Goal: Transaction & Acquisition: Purchase product/service

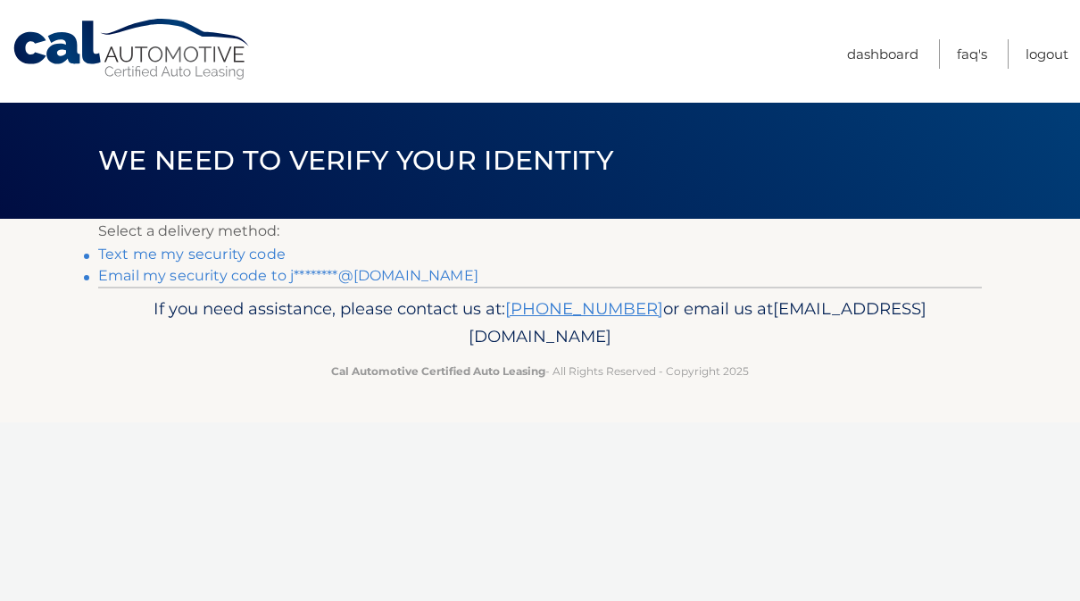
click at [250, 257] on link "Text me my security code" at bounding box center [191, 253] width 187 height 17
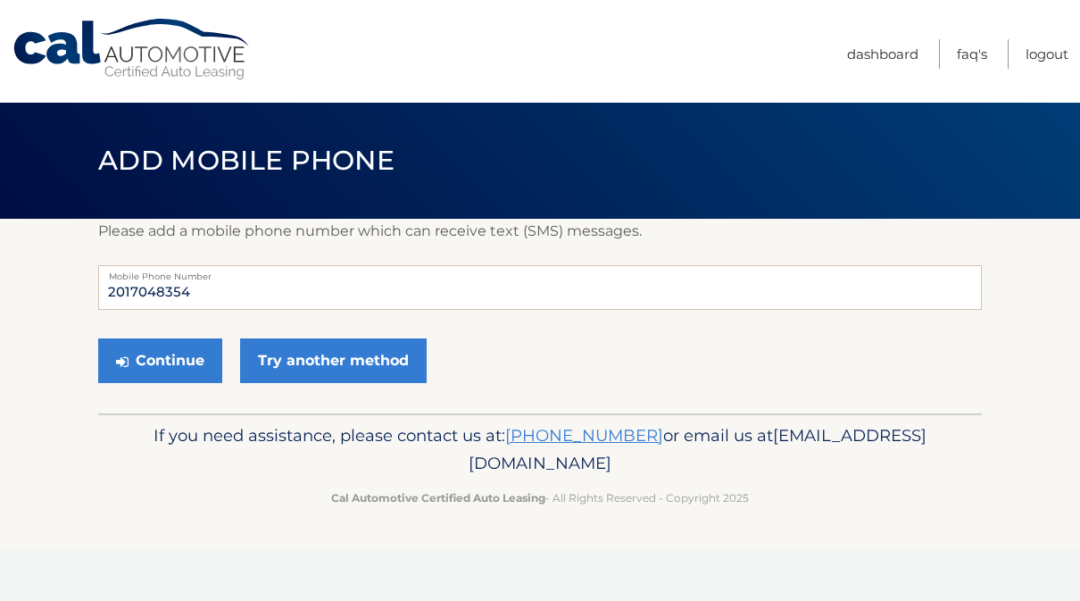
click at [328, 363] on link "Try another method" at bounding box center [333, 360] width 187 height 45
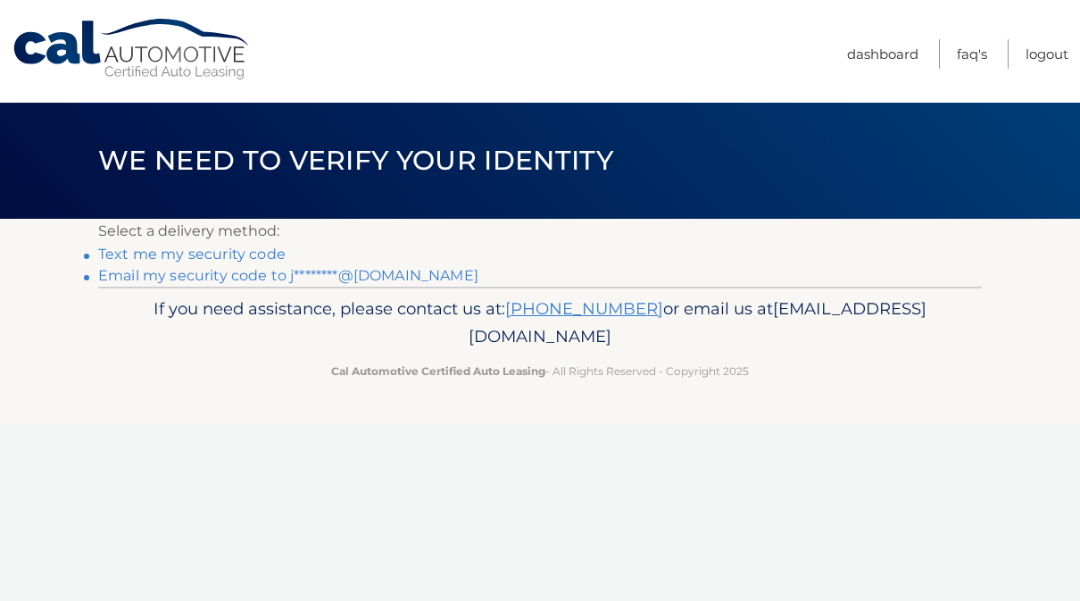
click at [379, 278] on link "Email my security code to j********@[DOMAIN_NAME]" at bounding box center [288, 275] width 380 height 17
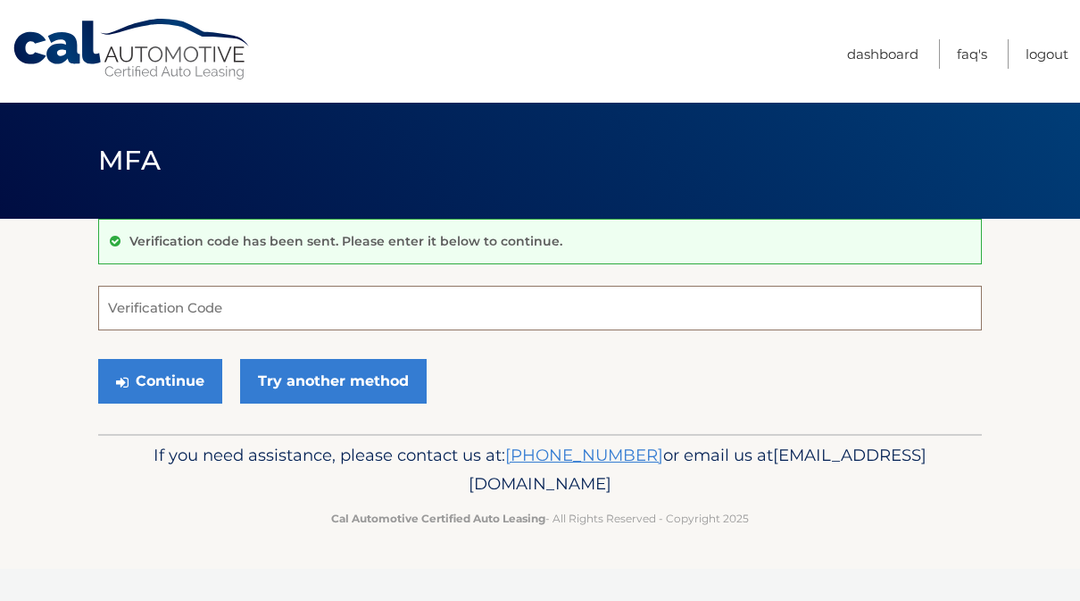
click at [545, 303] on input "Verification Code" at bounding box center [540, 308] width 884 height 45
click at [197, 314] on input "Verification Code" at bounding box center [540, 308] width 884 height 45
paste input "928574"
type input "928574"
click at [170, 386] on button "Continue" at bounding box center [160, 381] width 124 height 45
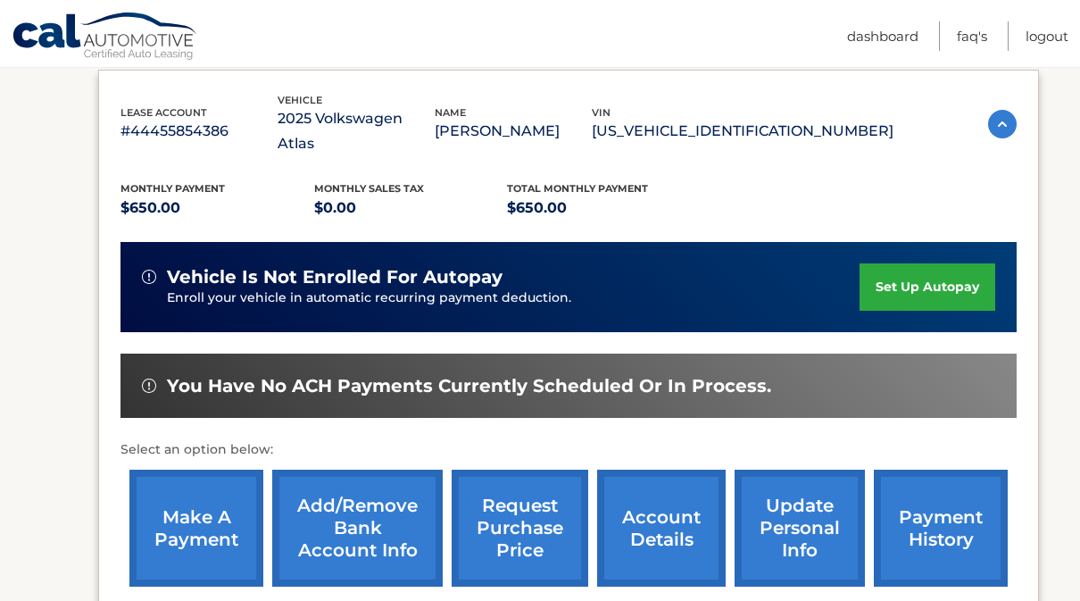
scroll to position [307, 0]
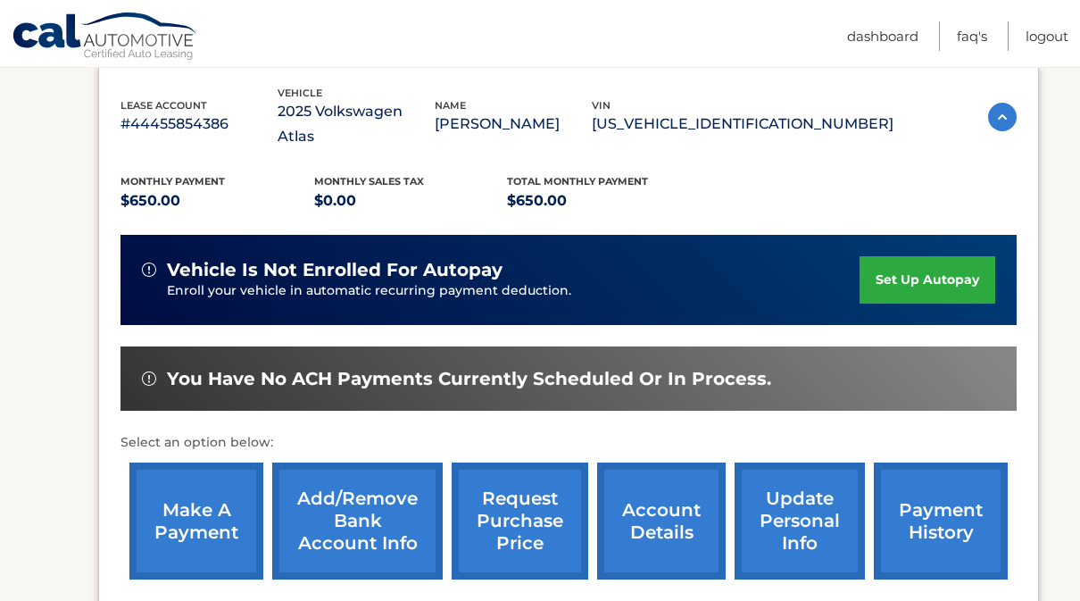
click at [204, 516] on link "make a payment" at bounding box center [196, 520] width 134 height 117
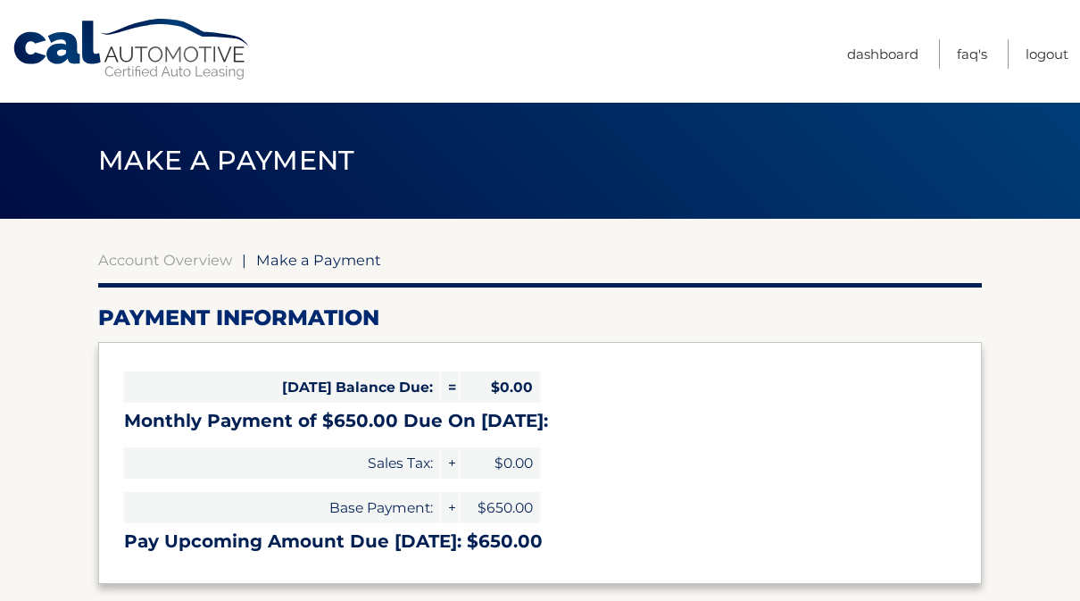
select select "MmNlZjc4YWEtOGM5MC00ZjI4LWEzZTItNWM3MjlkY2Q2YTgy"
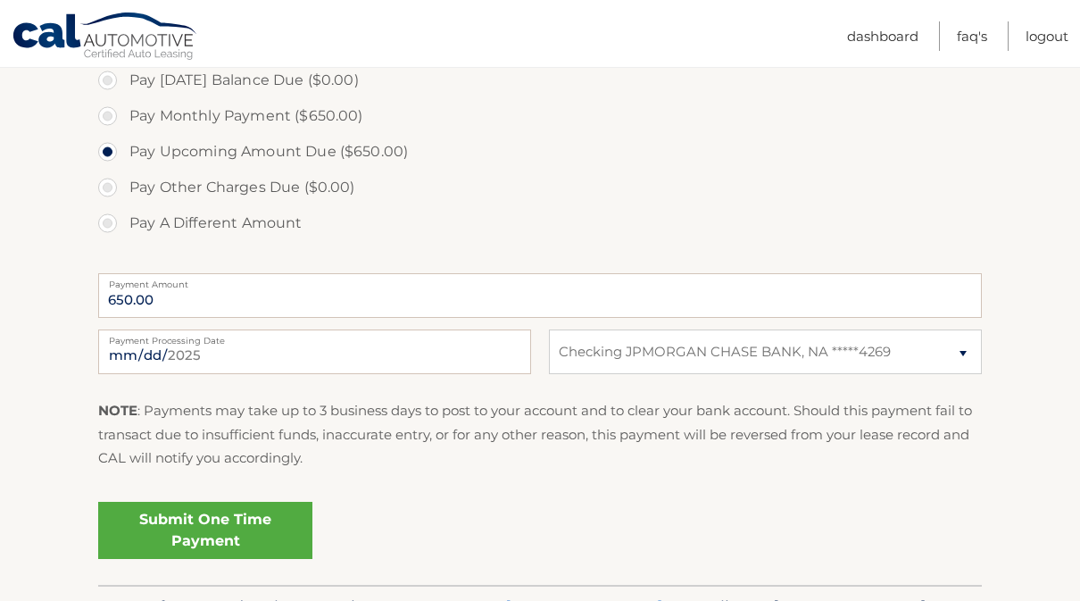
scroll to position [569, 0]
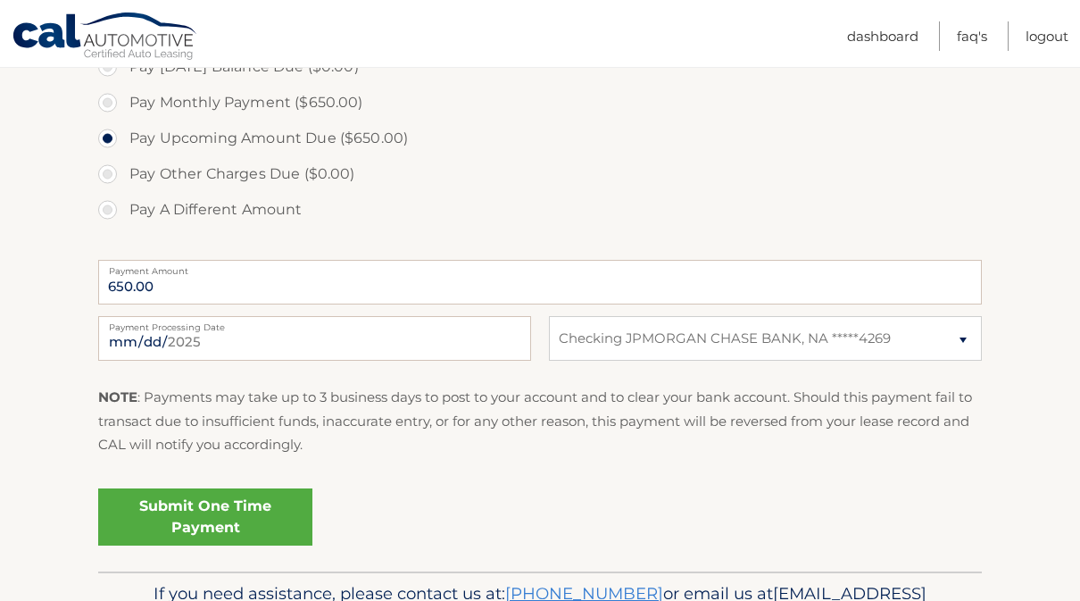
click at [244, 514] on link "Submit One Time Payment" at bounding box center [205, 516] width 214 height 57
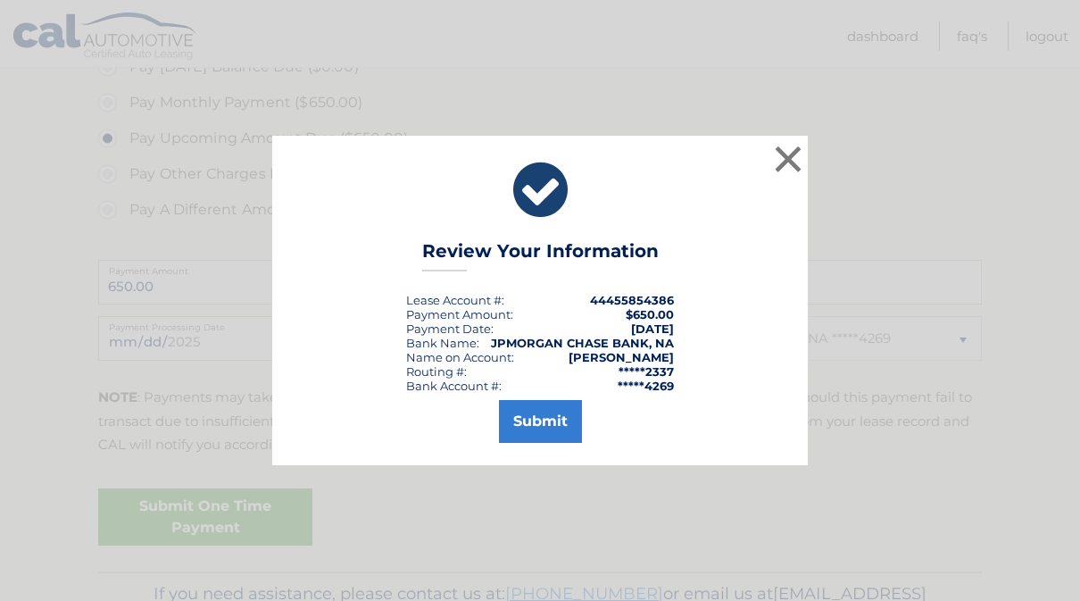
click at [547, 443] on button "Submit" at bounding box center [540, 421] width 83 height 43
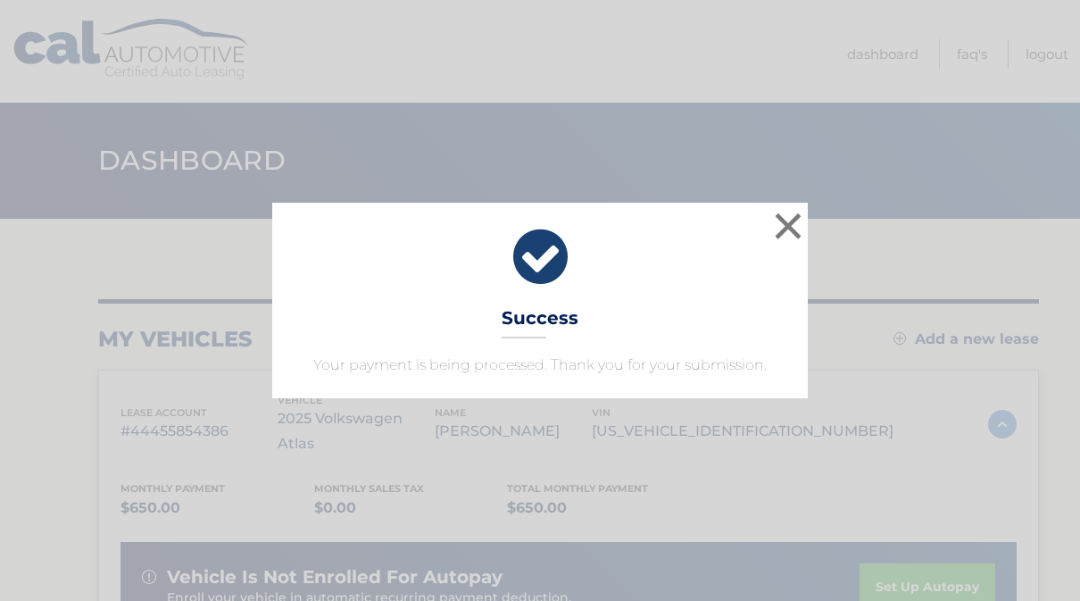
click at [789, 228] on button "×" at bounding box center [788, 226] width 36 height 36
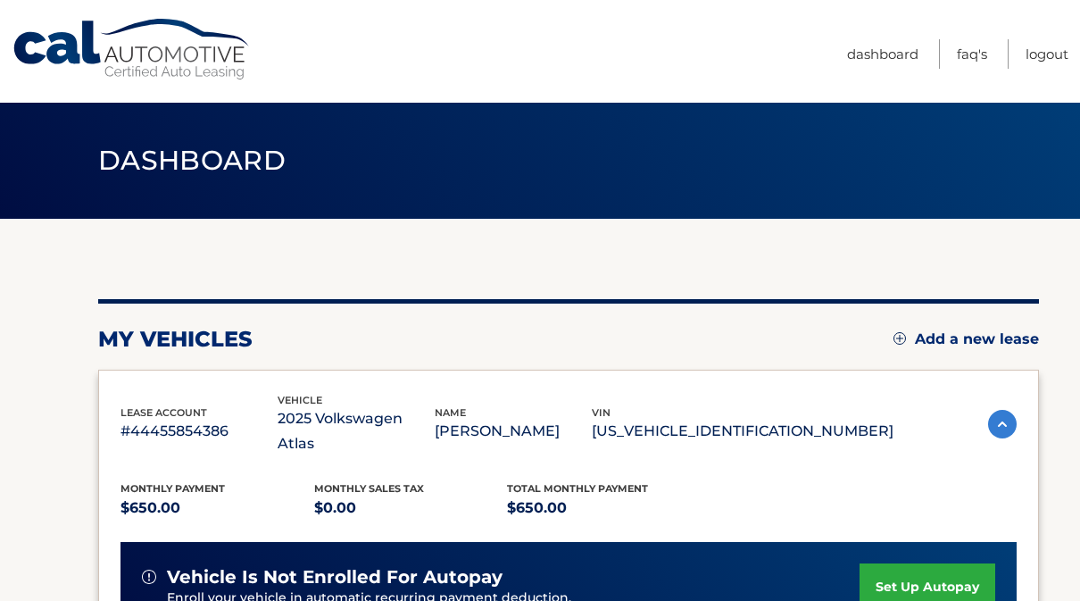
click at [1042, 56] on link "Logout" at bounding box center [1046, 53] width 43 height 29
